Goal: Task Accomplishment & Management: Manage account settings

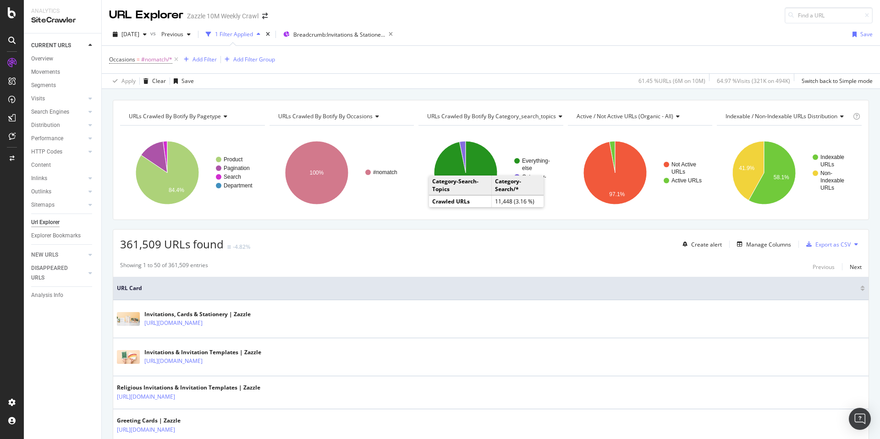
click at [46, 222] on div "Url Explorer" at bounding box center [45, 223] width 28 height 10
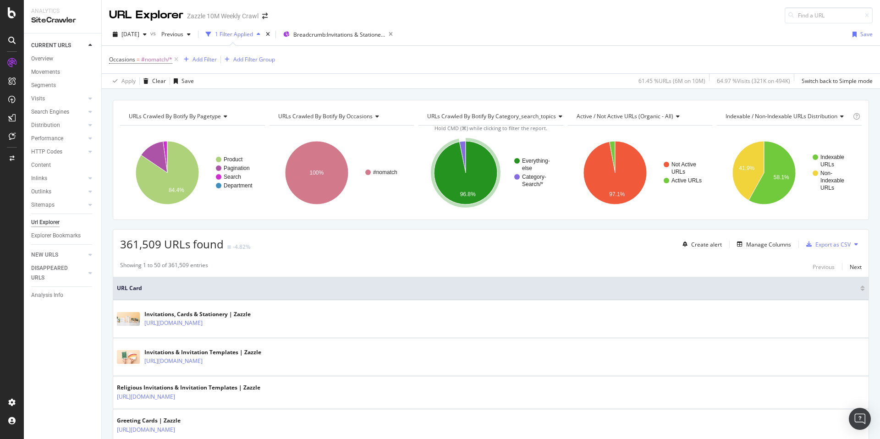
click at [42, 224] on div "Url Explorer" at bounding box center [45, 223] width 28 height 10
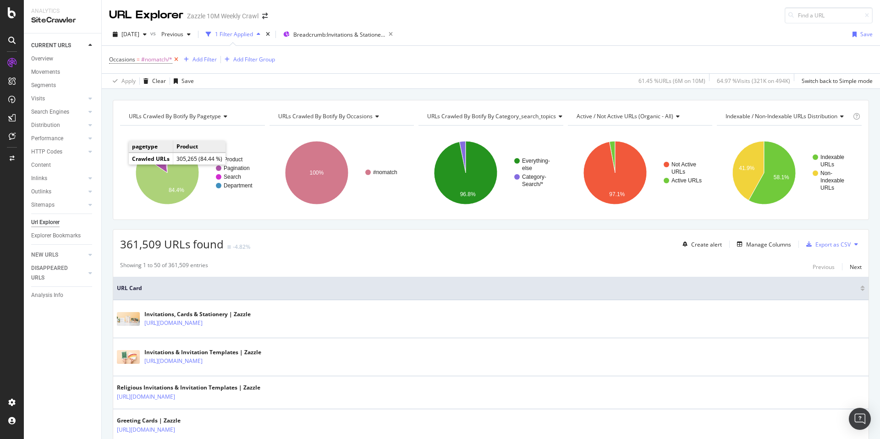
click at [176, 57] on icon at bounding box center [176, 59] width 8 height 9
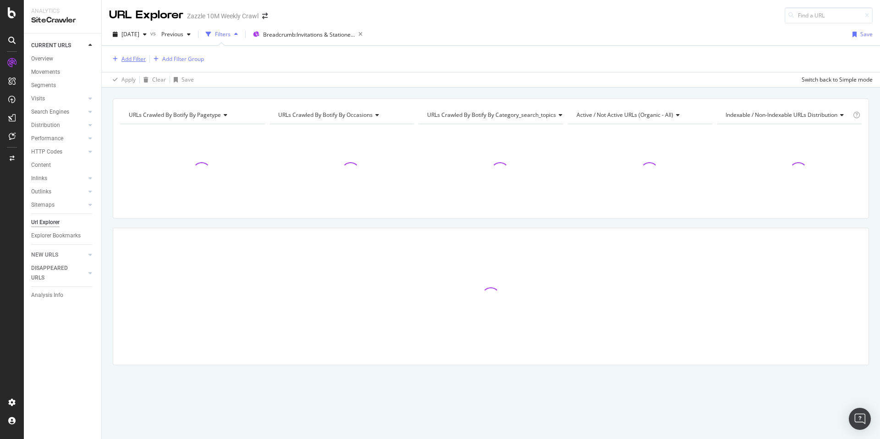
click at [143, 61] on div "Add Filter" at bounding box center [133, 59] width 24 height 8
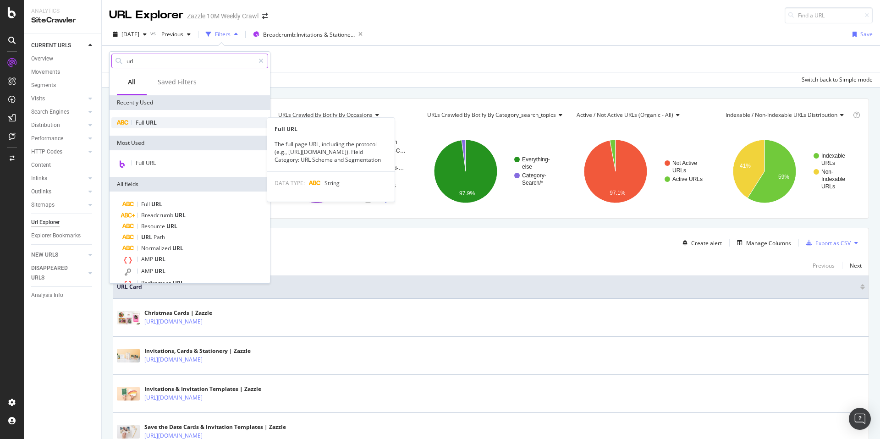
type input "url"
click at [151, 124] on span "URL" at bounding box center [151, 123] width 11 height 8
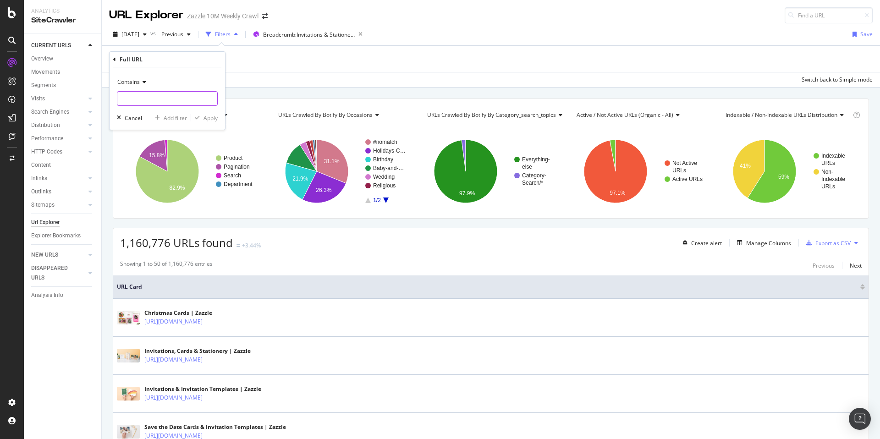
click at [163, 100] on input "text" at bounding box center [167, 98] width 100 height 15
type input "?dp"
click at [162, 116] on div "button" at bounding box center [157, 118] width 12 height 6
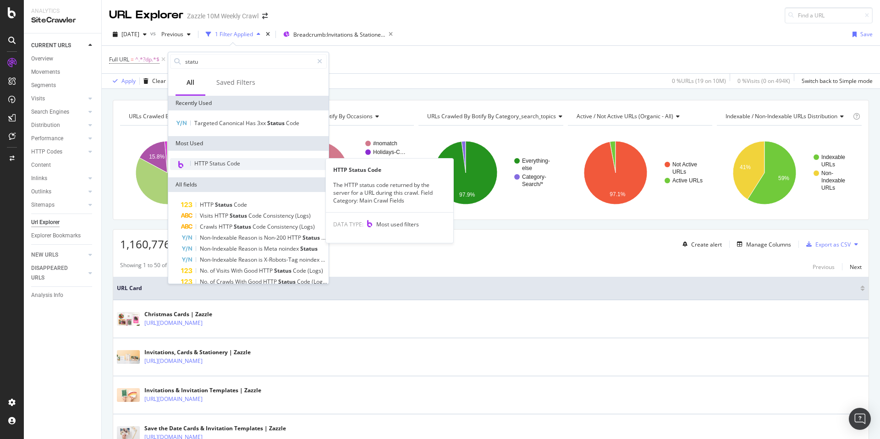
type input "statu"
click at [232, 162] on span "HTTP Status Code" at bounding box center [217, 164] width 46 height 8
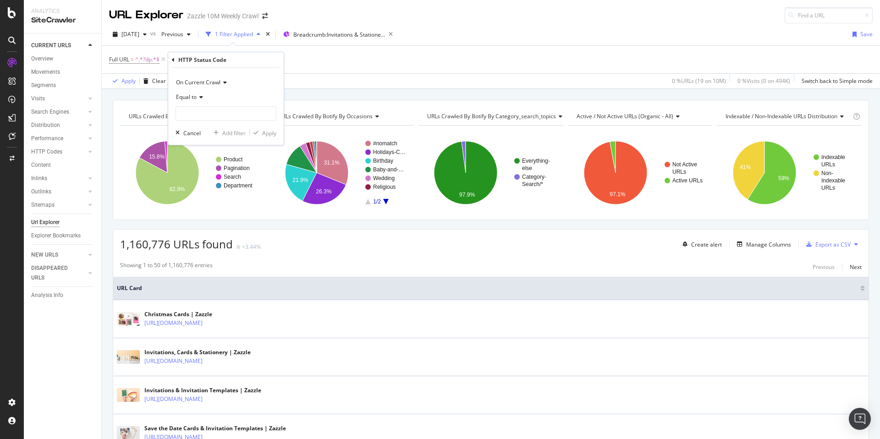
click at [202, 99] on icon at bounding box center [200, 97] width 6 height 6
click at [221, 131] on div "Not Equal to" at bounding box center [227, 128] width 98 height 12
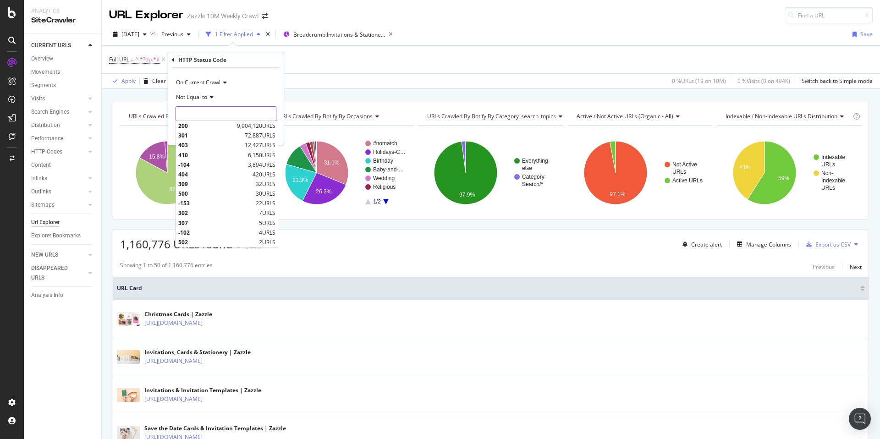
click at [226, 116] on input "number" at bounding box center [226, 113] width 101 height 15
click at [226, 124] on span "200" at bounding box center [206, 126] width 56 height 8
type input "200"
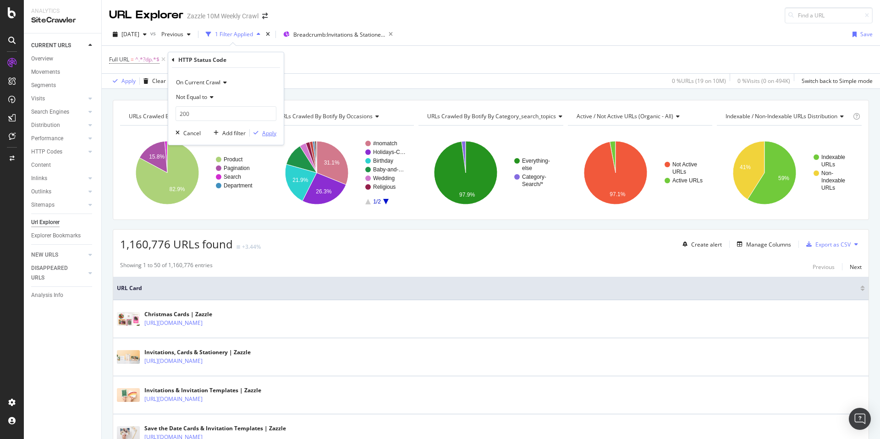
click at [263, 133] on div "Apply" at bounding box center [269, 133] width 14 height 8
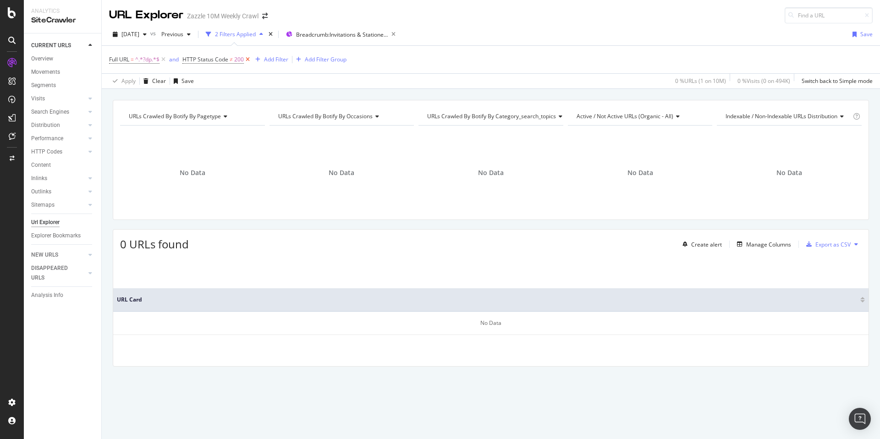
click at [245, 57] on icon at bounding box center [248, 59] width 8 height 9
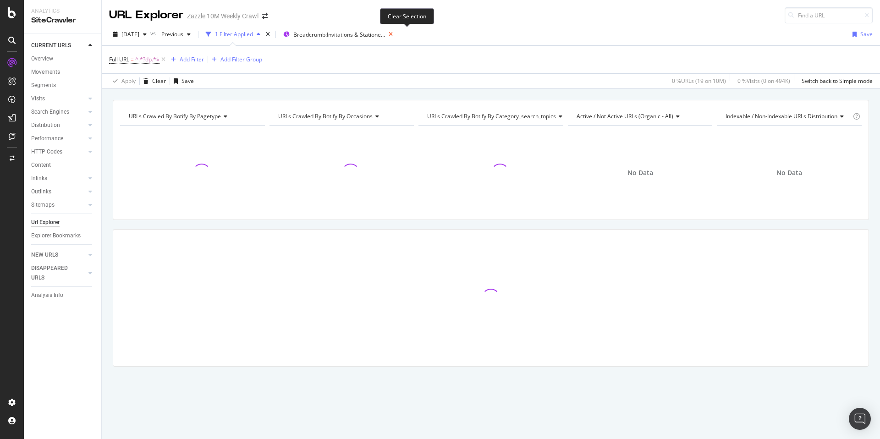
click at [397, 34] on icon at bounding box center [390, 34] width 11 height 13
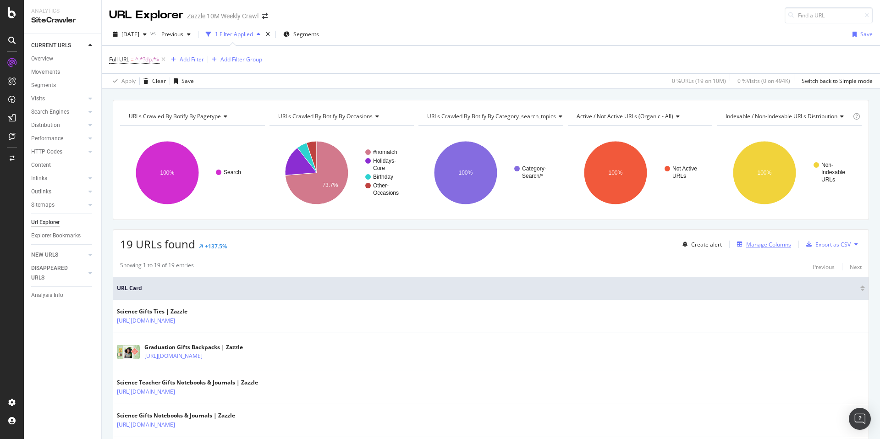
click at [755, 248] on div "Manage Columns" at bounding box center [762, 244] width 58 height 10
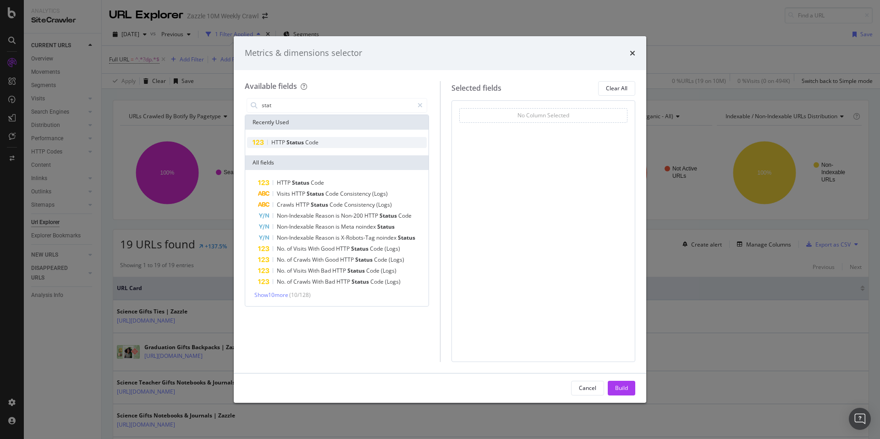
type input "stat"
click at [320, 142] on div "HTTP Status Code" at bounding box center [337, 142] width 180 height 11
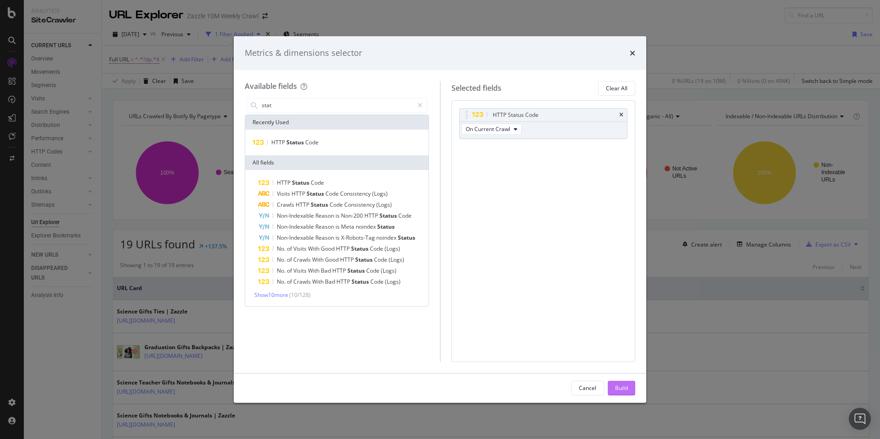
click at [629, 386] on button "Build" at bounding box center [622, 388] width 28 height 15
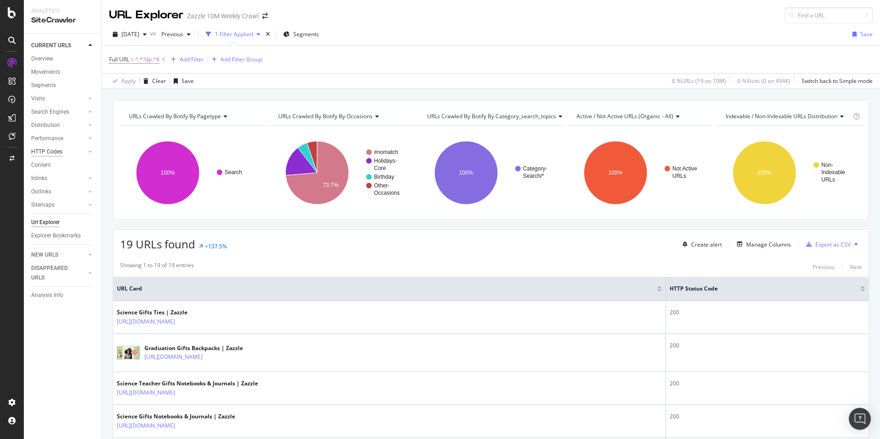
click at [56, 150] on div "HTTP Codes" at bounding box center [46, 152] width 31 height 10
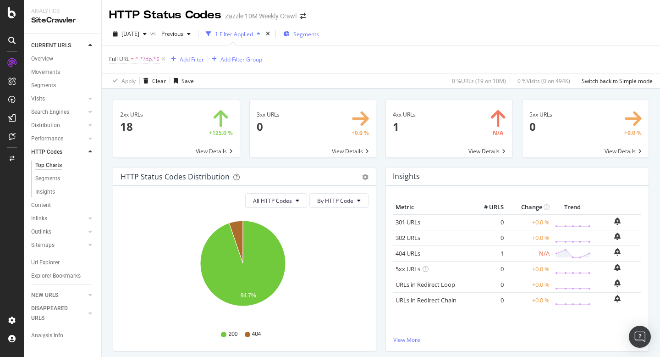
click at [309, 33] on span "Segments" at bounding box center [306, 34] width 26 height 8
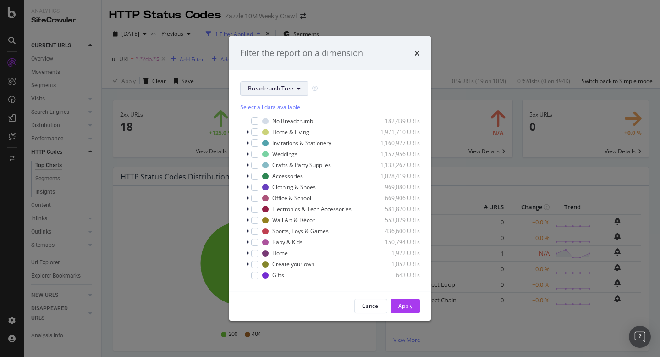
click at [293, 91] on button "Breadcrumb Tree" at bounding box center [274, 88] width 68 height 15
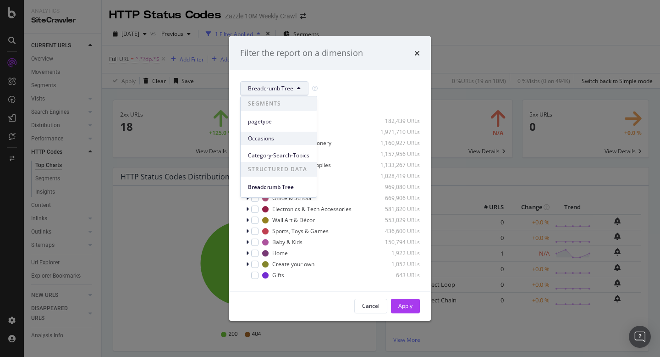
click at [287, 138] on span "Occasions" at bounding box center [278, 138] width 61 height 8
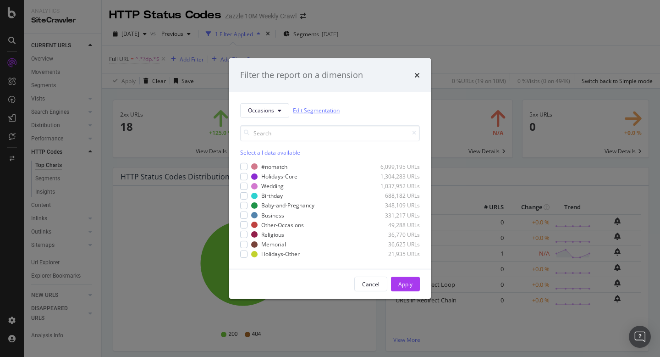
click at [320, 112] on link "Edit Segmentation" at bounding box center [316, 110] width 47 height 10
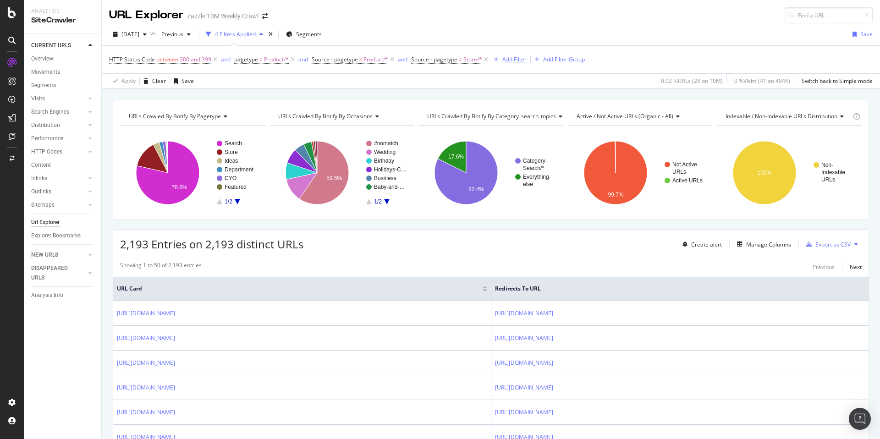
click at [514, 61] on div "Add Filter" at bounding box center [514, 59] width 24 height 8
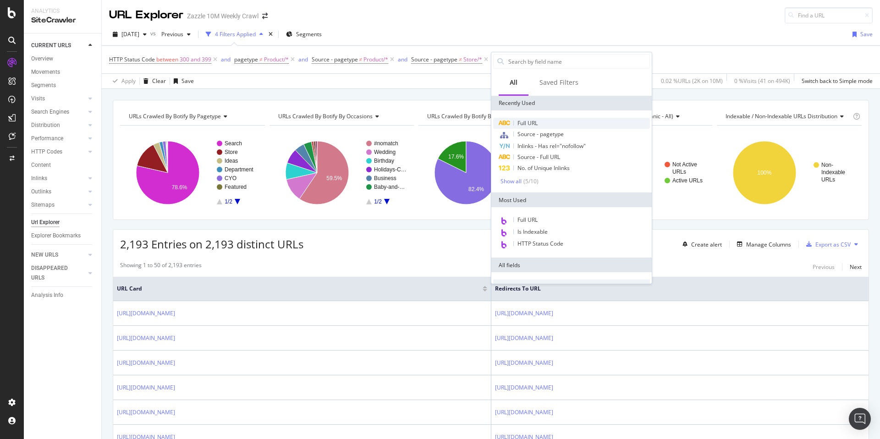
click at [534, 125] on span "Full URL" at bounding box center [528, 123] width 20 height 8
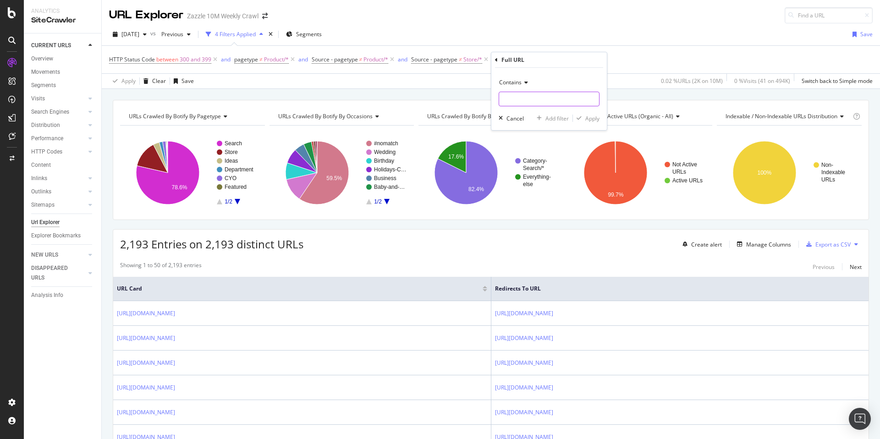
click at [540, 97] on input "text" at bounding box center [549, 99] width 100 height 15
type input "dp="
click at [595, 118] on div "Apply" at bounding box center [592, 119] width 14 height 8
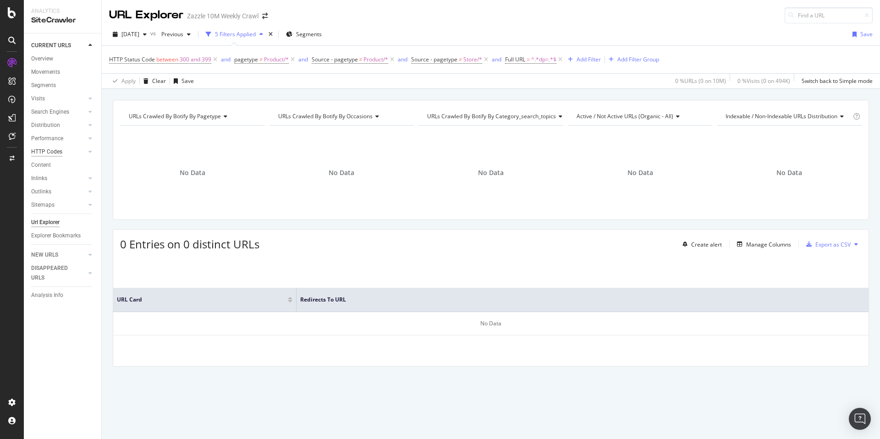
click at [44, 147] on div "HTTP Codes" at bounding box center [46, 152] width 31 height 10
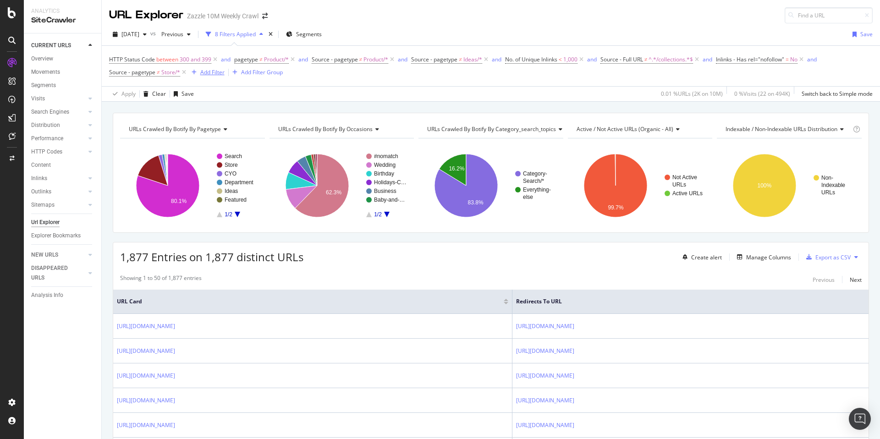
click at [203, 73] on div "Add Filter" at bounding box center [212, 72] width 24 height 8
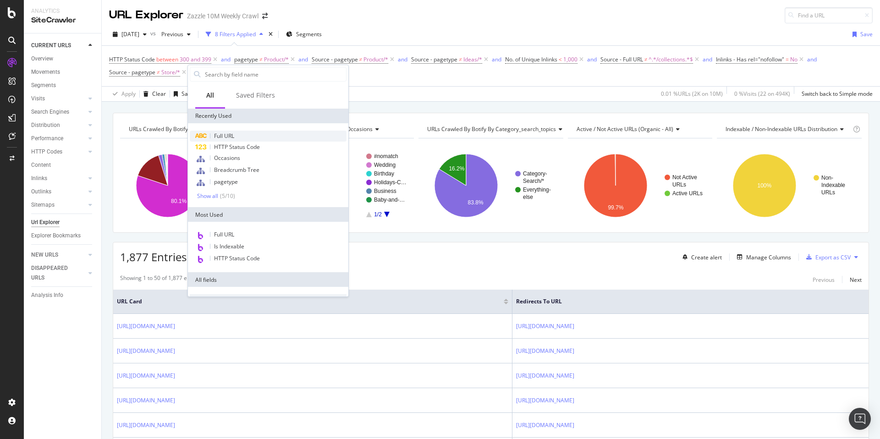
click at [267, 137] on div "Full URL" at bounding box center [268, 136] width 157 height 11
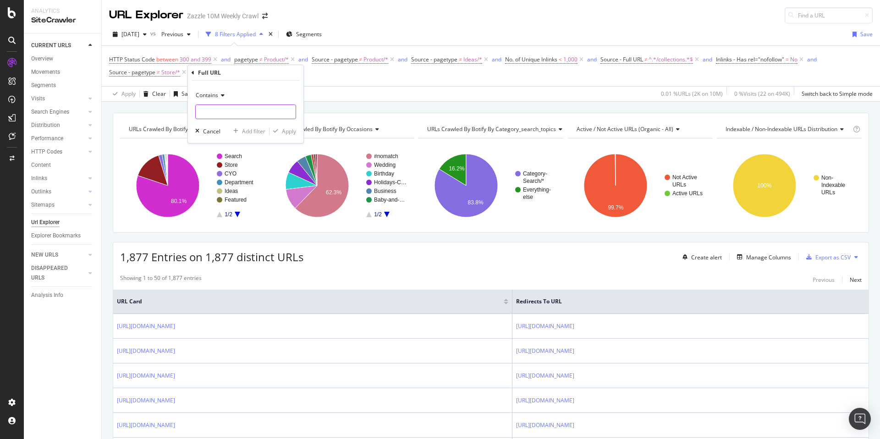
click at [261, 108] on input "text" at bounding box center [246, 112] width 100 height 15
type input "dp"
click at [292, 132] on div "Apply" at bounding box center [289, 131] width 14 height 8
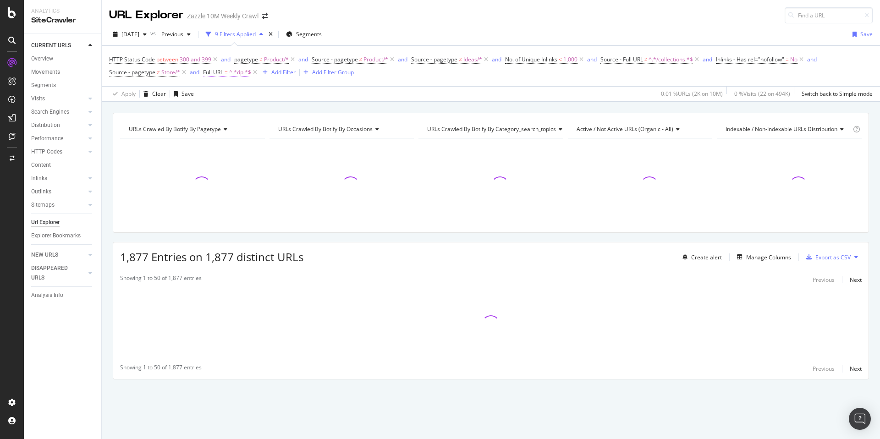
click at [229, 74] on span "^.*dp.*$" at bounding box center [240, 72] width 22 height 13
click at [241, 110] on input "dp" at bounding box center [254, 110] width 87 height 15
type input "dp="
click at [292, 129] on icon "button" at bounding box center [291, 130] width 5 height 6
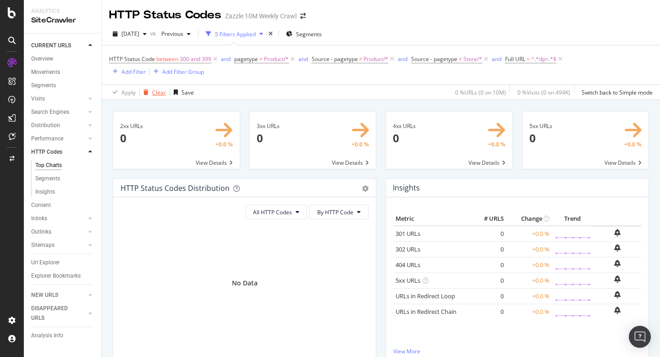
click at [160, 93] on div "Clear" at bounding box center [159, 92] width 14 height 8
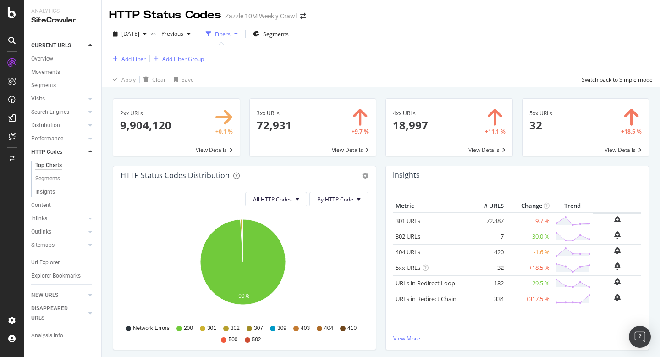
click at [432, 135] on span at bounding box center [449, 127] width 127 height 57
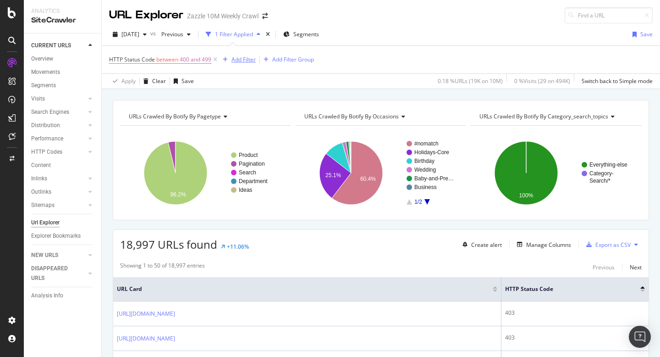
click at [250, 55] on div "Add Filter" at bounding box center [237, 60] width 37 height 10
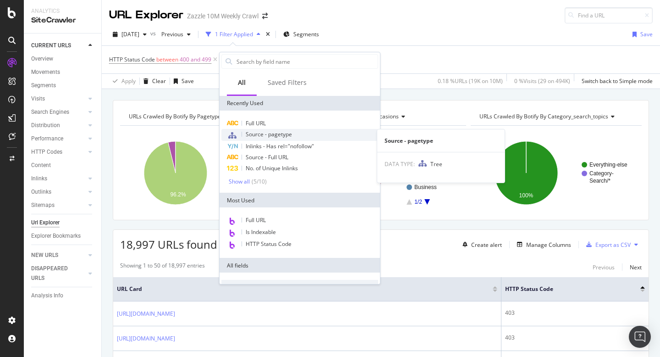
click at [276, 134] on span "Source - pagetype" at bounding box center [269, 134] width 46 height 8
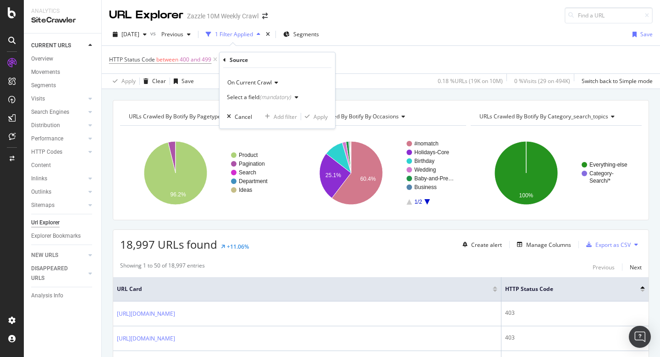
click at [245, 98] on div "Select a field (mandatory)" at bounding box center [259, 97] width 64 height 6
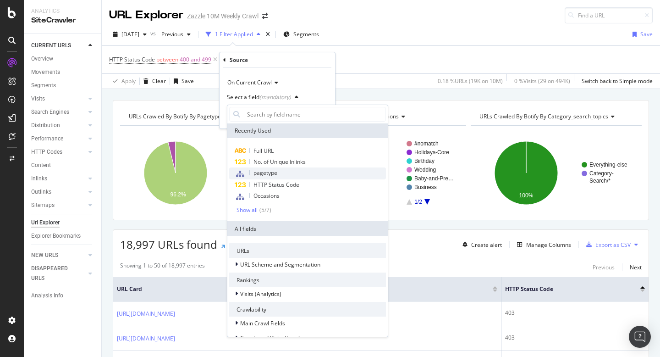
click at [275, 177] on div "pagetype" at bounding box center [307, 173] width 157 height 12
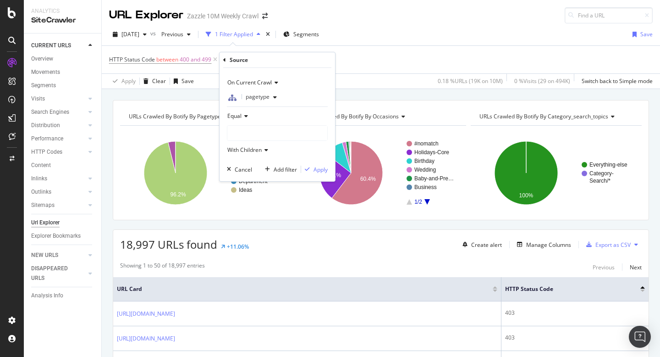
click at [224, 58] on icon at bounding box center [224, 60] width 3 height 6
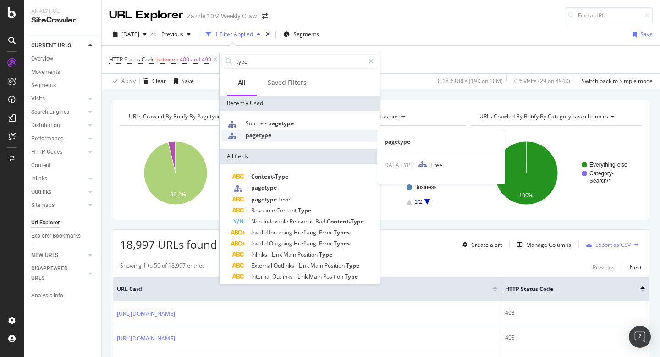
type input "type"
click at [293, 135] on div "pagetype" at bounding box center [299, 136] width 157 height 12
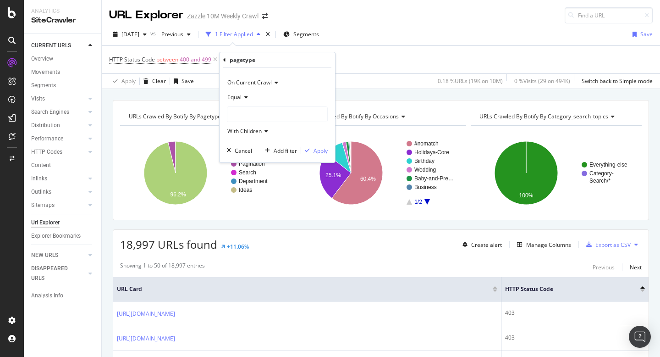
click at [242, 100] on div "Equal" at bounding box center [277, 97] width 101 height 15
click at [244, 126] on span "Not Equal" at bounding box center [244, 128] width 25 height 8
click at [244, 116] on div at bounding box center [277, 114] width 100 height 15
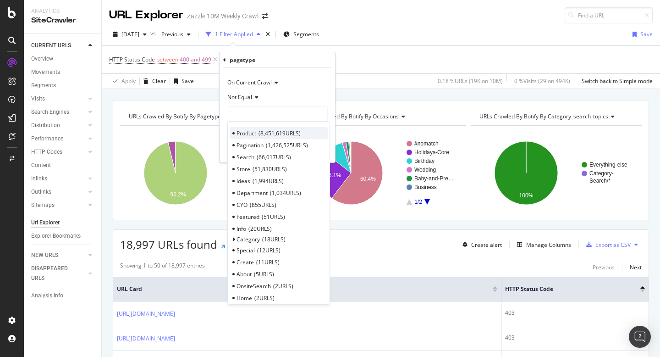
click at [253, 131] on span "Product" at bounding box center [247, 133] width 20 height 8
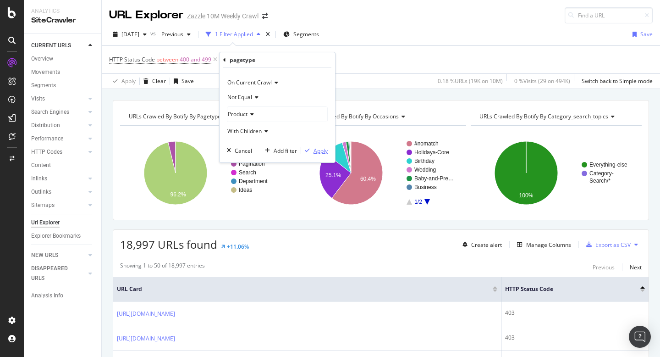
click at [318, 150] on div "Apply" at bounding box center [321, 151] width 14 height 8
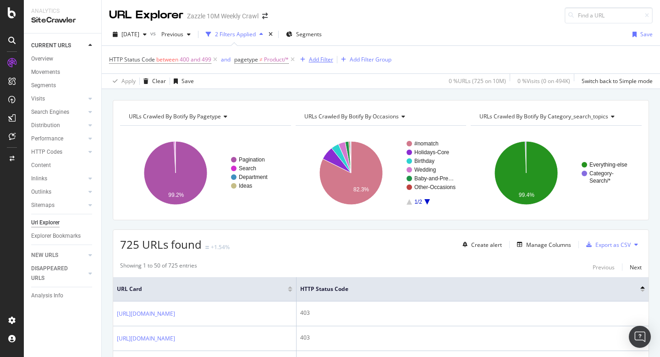
click at [323, 59] on div "Add Filter" at bounding box center [321, 59] width 24 height 8
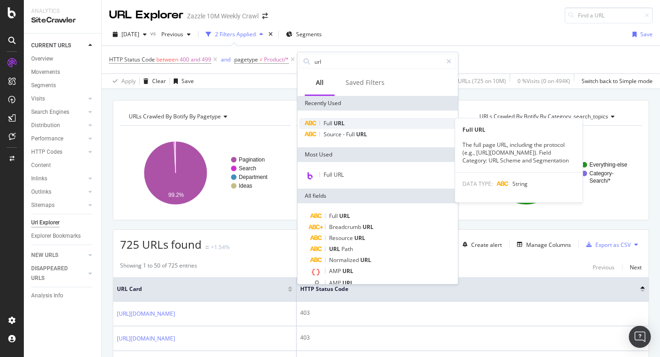
type input "url"
click at [376, 123] on div "Full URL" at bounding box center [377, 123] width 157 height 11
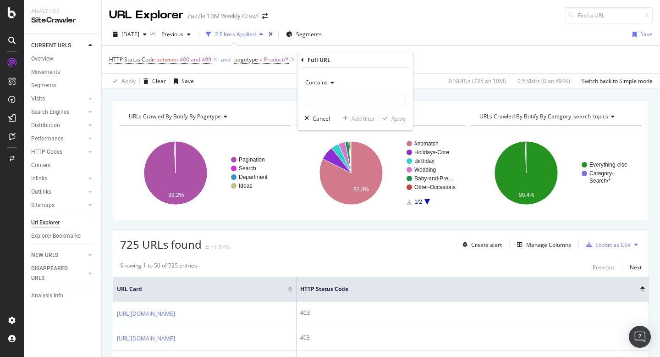
click at [325, 82] on span "Contains" at bounding box center [316, 82] width 22 height 8
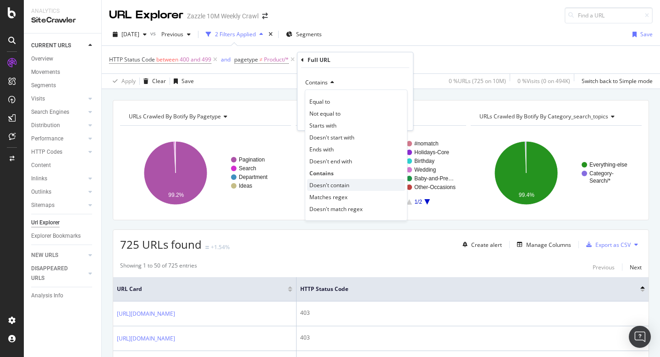
click at [356, 184] on div "Doesn't contain" at bounding box center [356, 185] width 98 height 12
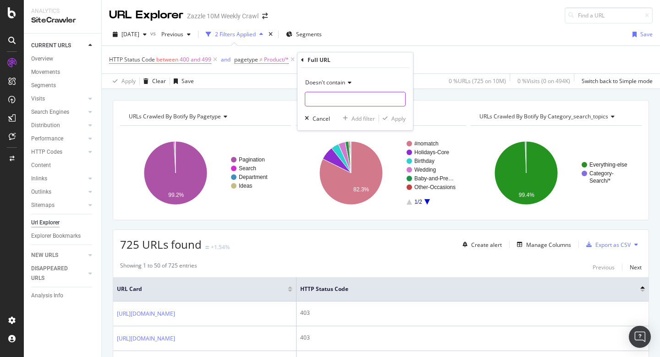
click at [347, 102] on input "text" at bounding box center [355, 99] width 100 height 15
type input "["
type input "pg="
click at [394, 119] on div "Apply" at bounding box center [398, 119] width 14 height 8
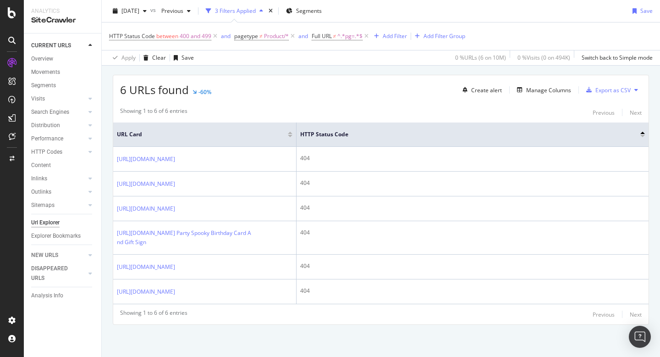
scroll to position [179, 0]
click at [190, 38] on span "400 and 499" at bounding box center [196, 36] width 32 height 13
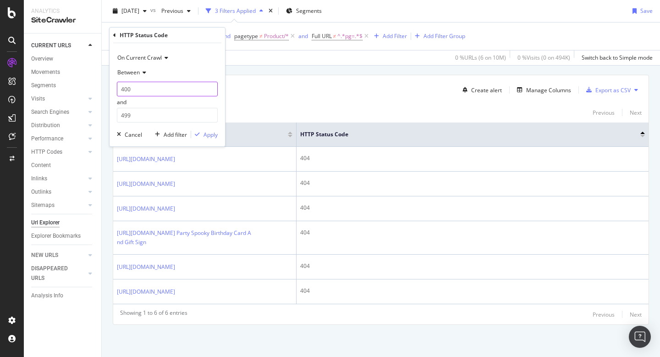
drag, startPoint x: 155, startPoint y: 91, endPoint x: 99, endPoint y: 89, distance: 56.0
click at [99, 89] on body "Analytics SiteCrawler CURRENT URLS Overview Movements Segments Visits Analysis …" at bounding box center [330, 178] width 660 height 357
type input "300"
click at [212, 132] on div "Apply" at bounding box center [211, 135] width 14 height 8
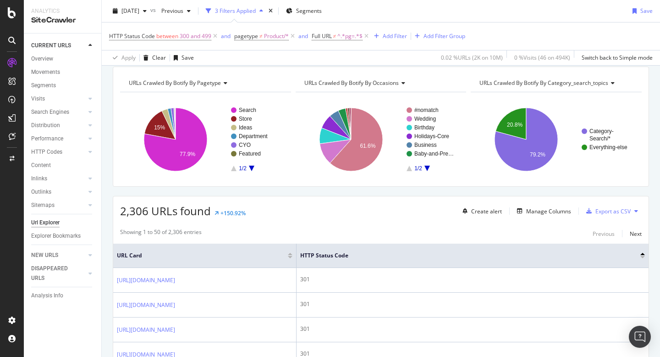
scroll to position [11, 0]
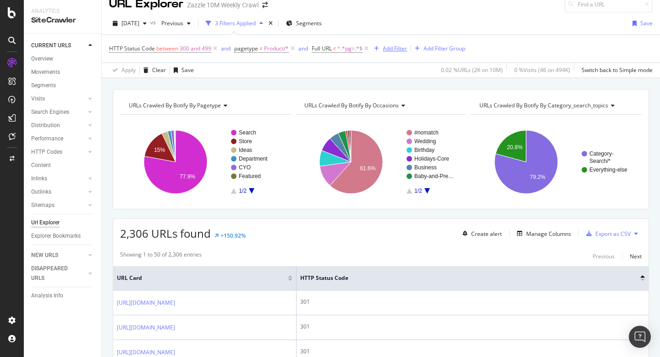
click at [391, 52] on div "Add Filter" at bounding box center [395, 48] width 24 height 8
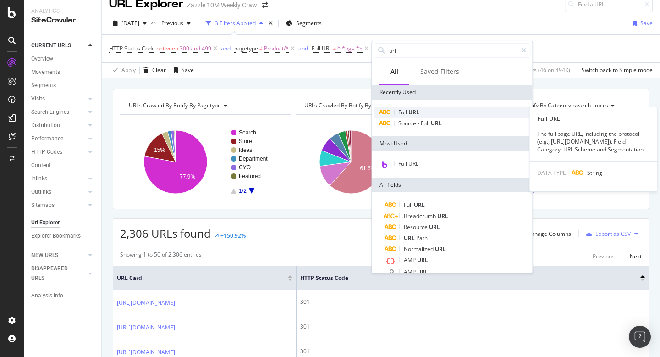
click at [401, 111] on span "Full" at bounding box center [403, 112] width 10 height 8
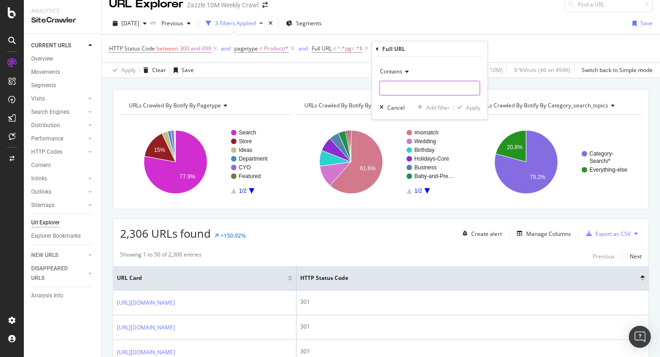
click at [408, 90] on input "text" at bounding box center [430, 88] width 100 height 15
type input "dp"
click at [466, 106] on div "Apply" at bounding box center [473, 108] width 14 height 8
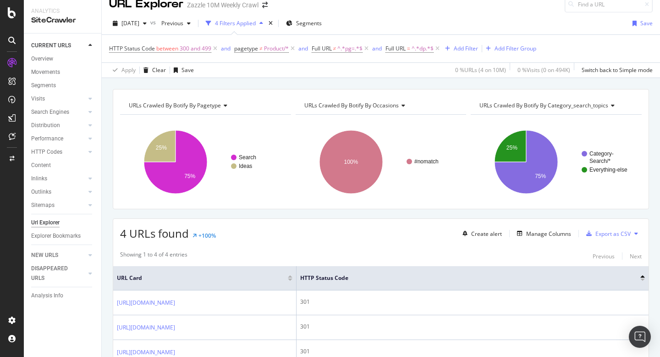
scroll to position [100, 0]
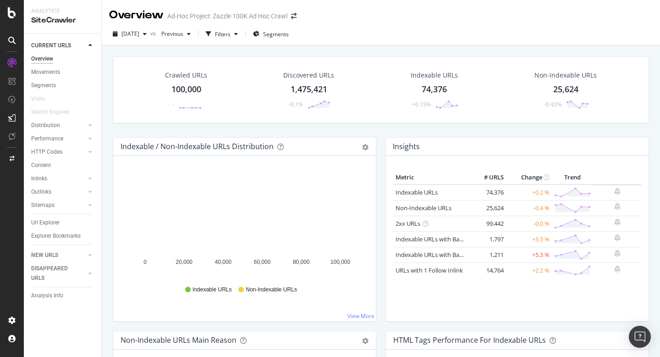
scroll to position [182, 0]
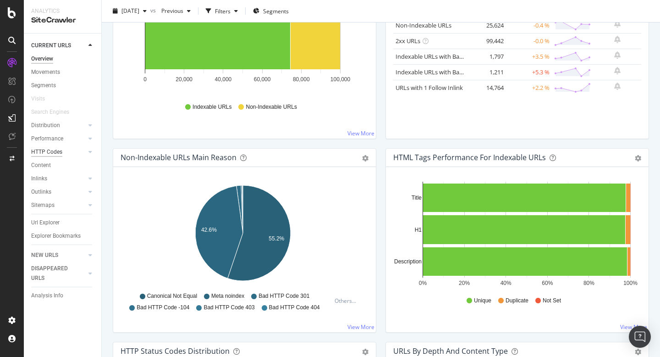
click at [59, 150] on div "HTTP Codes" at bounding box center [46, 152] width 31 height 10
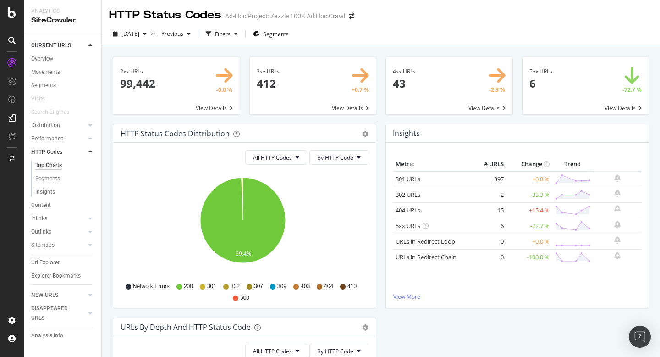
click at [537, 77] on span at bounding box center [586, 85] width 127 height 57
click at [438, 83] on span at bounding box center [449, 85] width 127 height 57
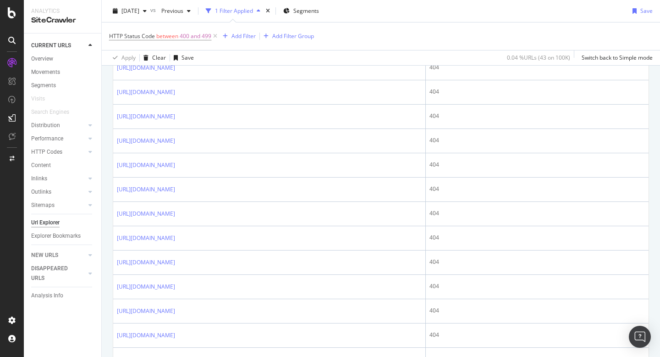
scroll to position [679, 0]
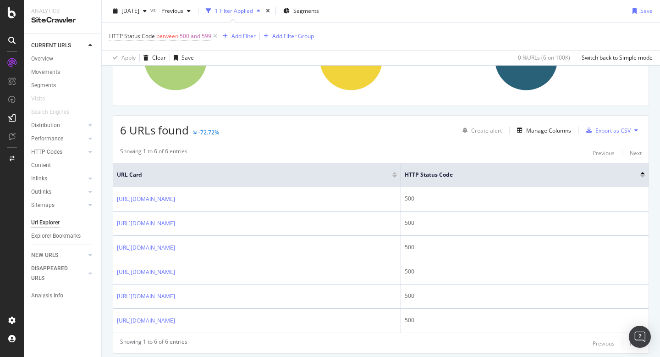
scroll to position [143, 0]
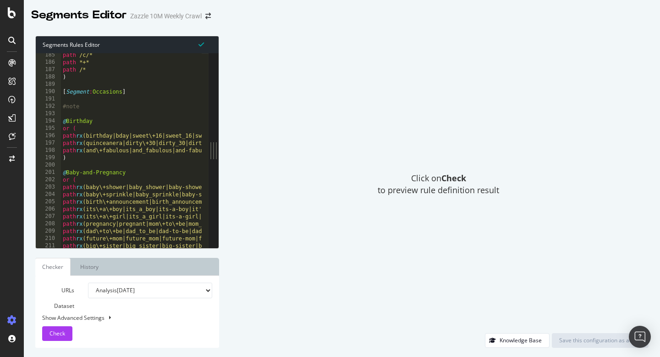
scroll to position [1351, 0]
click at [75, 86] on div "path /c/* path *+* path /* ) [ Segment : Occasions ] #note @ Birthday or ( path…" at bounding box center [355, 152] width 588 height 202
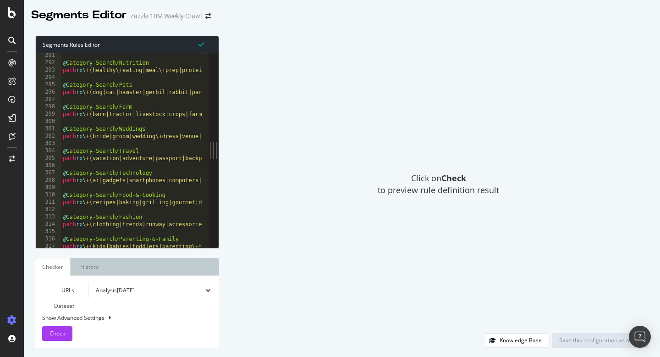
scroll to position [0, 0]
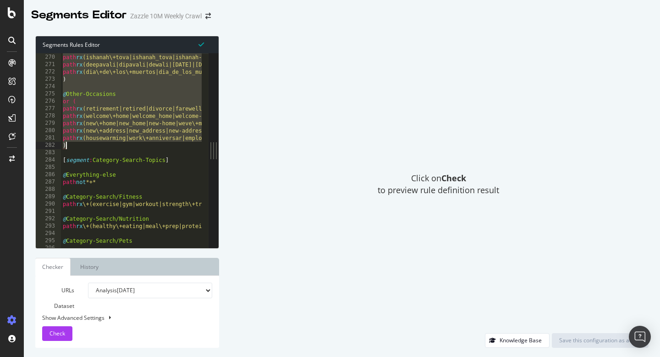
click at [121, 149] on div "path rx (rosh\+hashana|rosh_hashana|rosh-hashana|[PERSON_NAME]\+[PERSON_NAME]|s…" at bounding box center [355, 147] width 588 height 202
type textarea "path rx (housewarming|work\+anniversar|employee\+annivesar|get\+well|get_well|g…"
paste textarea "Cursor at row 282"
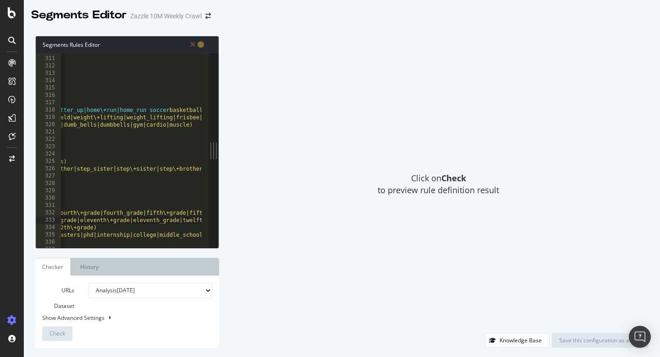
click at [152, 109] on div "@ Pets-Animals or ( path rx (dog\+mom|dog\+dad|cat\+mom|cat\+dad|pet\+photo|pet…" at bounding box center [99, 149] width 948 height 202
click at [132, 110] on div "@ Pets-Animals or ( path rx (dog\+mom|dog\+dad|cat\+mom|cat\+dad|pet\+photo|pet…" at bounding box center [99, 149] width 948 height 202
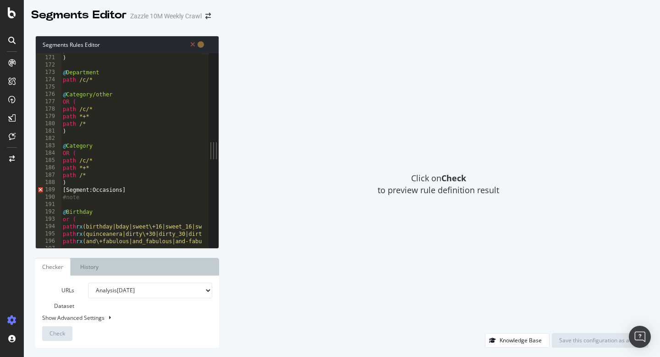
click at [113, 189] on div "path /* ) @ Department path /c/* @ Category/other OR ( path /c/* path *+* path …" at bounding box center [535, 148] width 948 height 202
click at [151, 173] on div "path /* ) @ Department path /c/* @ Category/other OR ( path /c/* path *+* path …" at bounding box center [535, 148] width 948 height 202
type textarea ")"
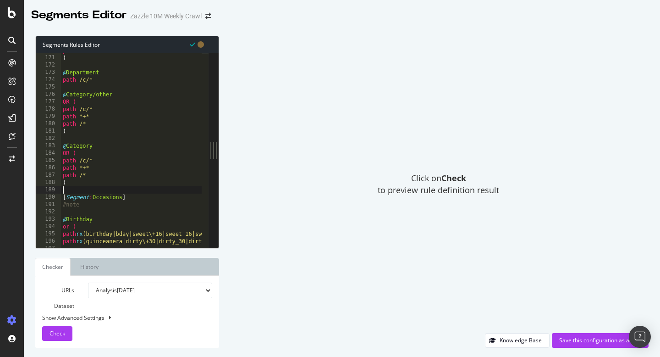
click at [135, 190] on div "path /* ) @ Department path /c/* @ Category/other OR ( path /c/* path *+* path …" at bounding box center [535, 148] width 948 height 202
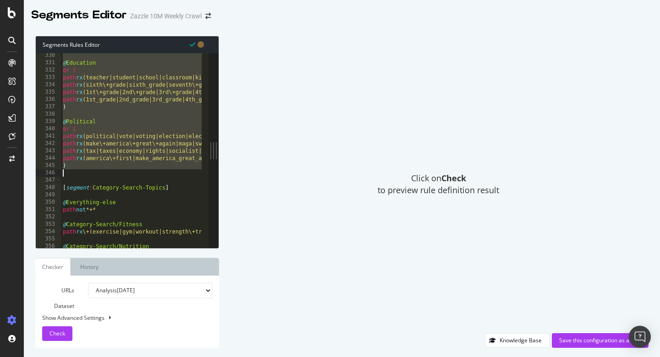
click at [118, 170] on div "@ Education or ( path rx (teacher|student|school|classroom|kindergarten|first\+…" at bounding box center [535, 153] width 948 height 202
type textarea ")"
click at [66, 330] on button "Check" at bounding box center [57, 333] width 30 height 15
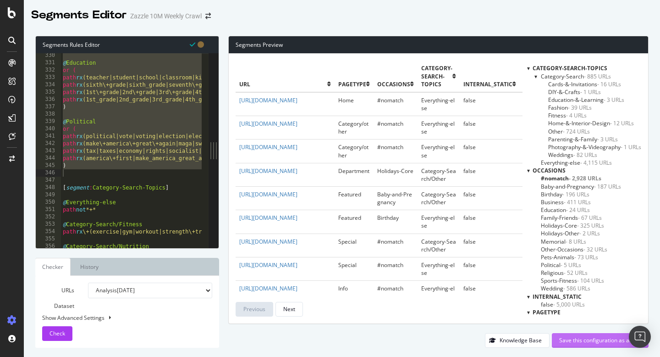
click at [573, 338] on div "Save this configuration as active" at bounding box center [600, 340] width 82 height 8
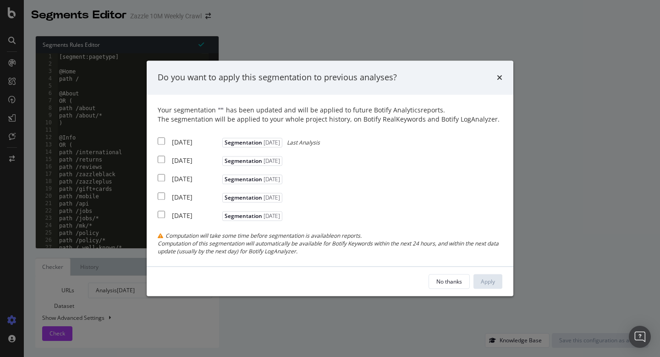
click at [158, 142] on input "modal" at bounding box center [161, 140] width 7 height 7
checkbox input "true"
click at [160, 161] on input "modal" at bounding box center [161, 158] width 7 height 7
checkbox input "true"
click at [160, 179] on input "modal" at bounding box center [161, 177] width 7 height 7
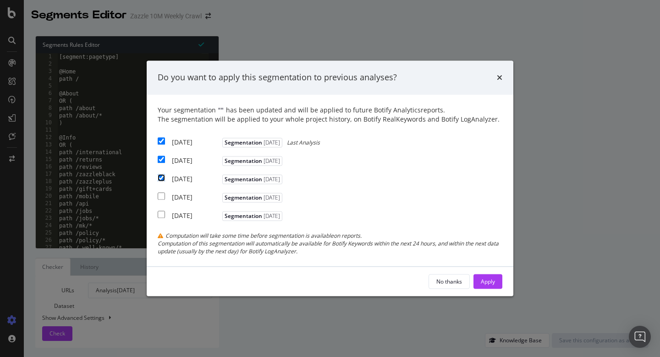
checkbox input "true"
click at [160, 191] on div "[DATE] Segmentation [DATE]" at bounding box center [221, 195] width 127 height 11
click at [161, 201] on div "[DATE] Segmentation [DATE]" at bounding box center [221, 195] width 127 height 11
click at [483, 278] on div "Apply" at bounding box center [488, 281] width 14 height 8
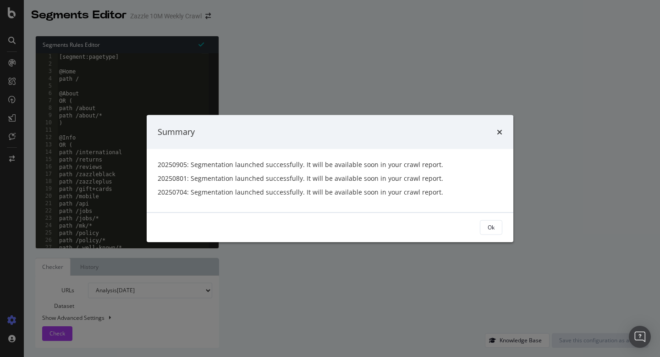
click at [491, 219] on div "Ok" at bounding box center [330, 226] width 367 height 29
click at [496, 225] on button "Ok" at bounding box center [491, 227] width 22 height 15
